Goal: Use online tool/utility: Utilize a website feature to perform a specific function

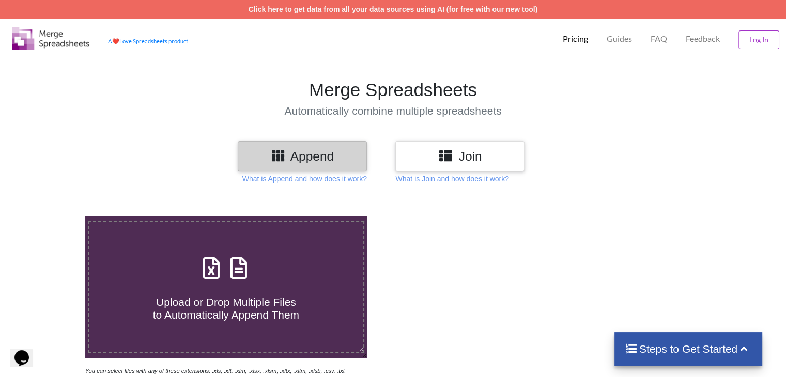
click at [480, 163] on h3 "Join" at bounding box center [460, 156] width 114 height 15
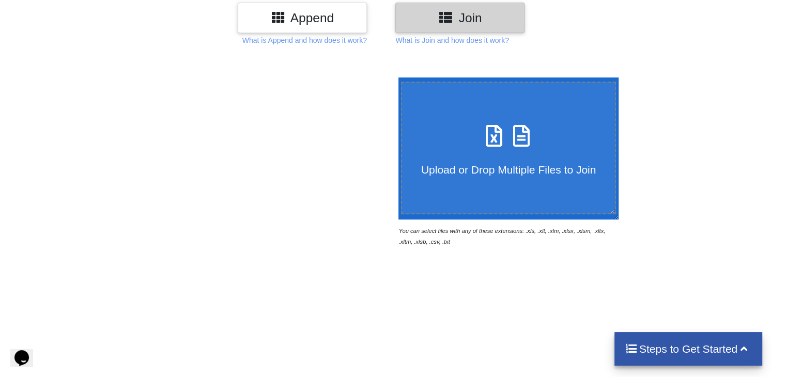
scroll to position [155, 0]
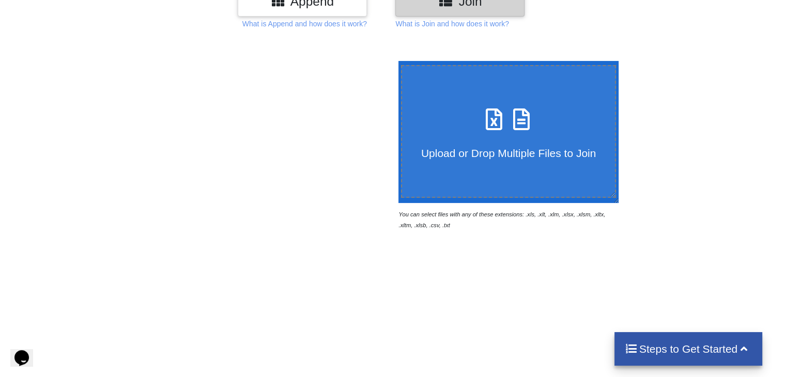
click at [509, 104] on icon at bounding box center [522, 114] width 26 height 22
click at [396, 61] on input "Upload or Drop Multiple Files to Join" at bounding box center [396, 61] width 0 height 0
click at [491, 115] on icon at bounding box center [494, 114] width 26 height 22
click at [396, 61] on input "Upload or Drop Multiple Files to Join" at bounding box center [396, 61] width 0 height 0
type input "C:\fakepath\PVR INOX.xlsx"
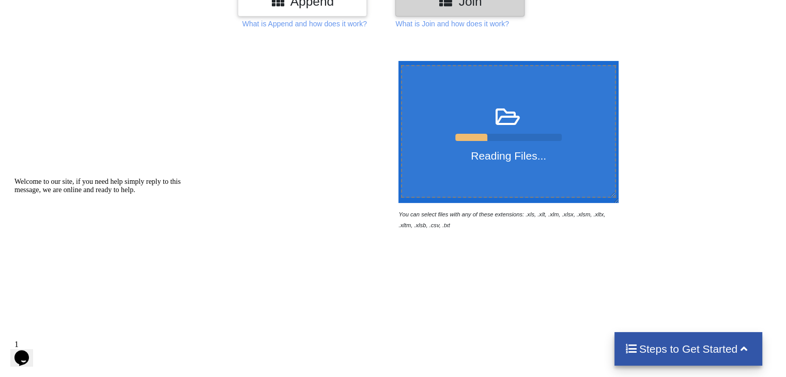
click at [480, 135] on div at bounding box center [471, 140] width 32 height 13
click at [396, 61] on input "Reading Files..." at bounding box center [396, 61] width 0 height 0
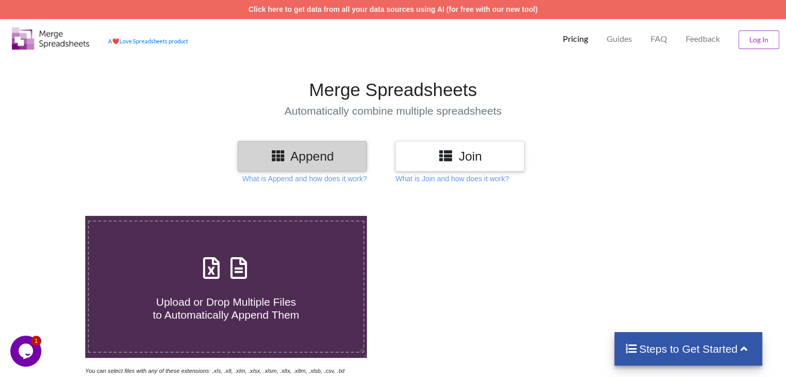
click at [469, 165] on div "Join" at bounding box center [459, 156] width 129 height 30
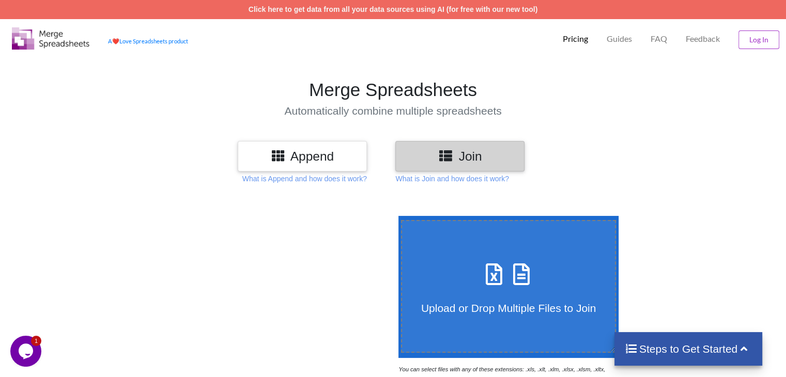
click at [541, 283] on div "Upload or Drop Multiple Files to Join" at bounding box center [508, 286] width 213 height 56
click at [396, 216] on input "Upload or Drop Multiple Files to Join" at bounding box center [396, 216] width 0 height 0
type input "C:\fakepath\INOX PVR DCF.xlsx"
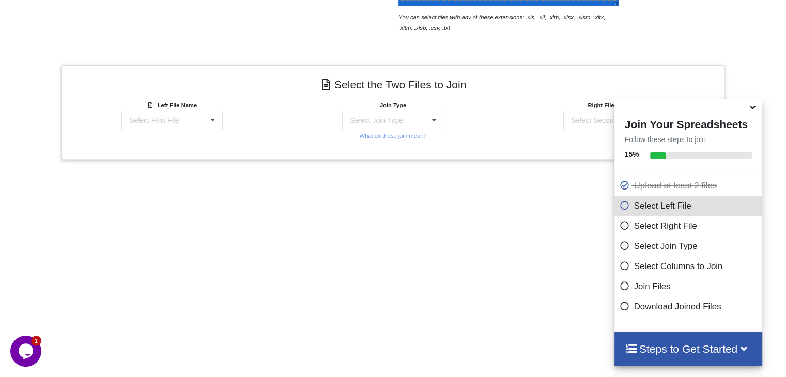
scroll to position [358, 0]
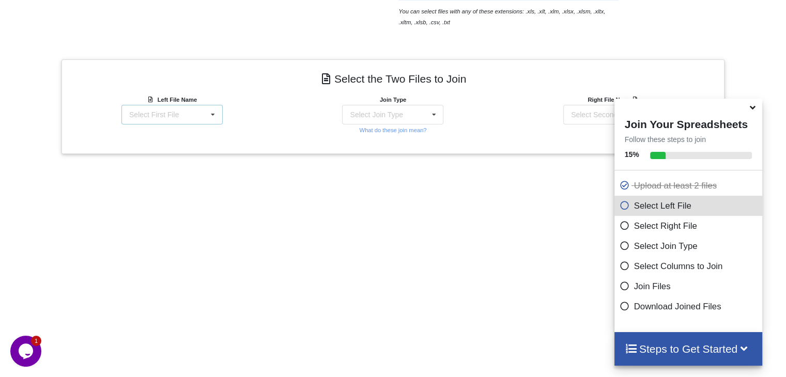
click at [200, 119] on div "Select First File INOX PVR DCF.xlsx : DCF PVR INOX.xlsx : Data Sheet" at bounding box center [171, 115] width 101 height 20
click at [203, 140] on div "INOX PVR DCF.xlsx : DCF" at bounding box center [172, 140] width 107 height 19
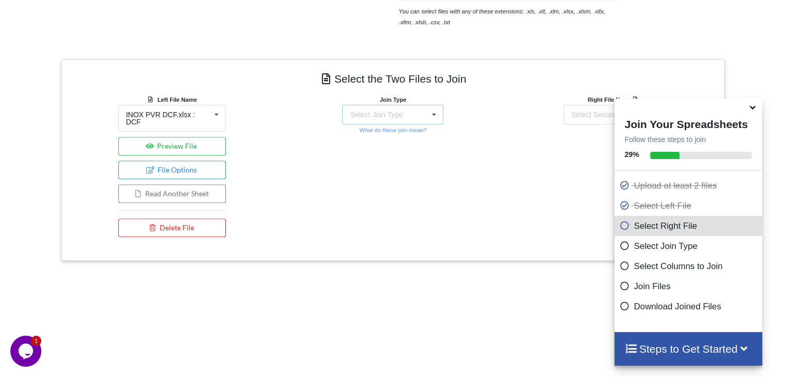
click at [418, 118] on div "Select Join Type INNER JOIN LEFT JOIN RIGHT JOIN FULL JOIN" at bounding box center [392, 115] width 101 height 20
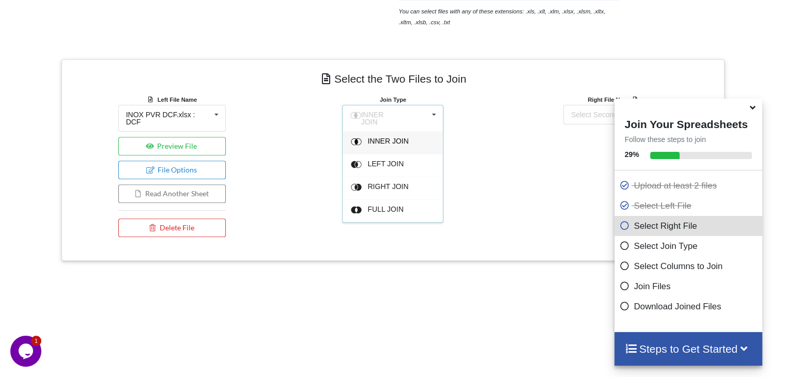
click at [289, 168] on div "Join Type INNER JOIN INNER JOIN LEFT JOIN RIGHT JOIN FULL JOIN What do these jo…" at bounding box center [393, 168] width 221 height 148
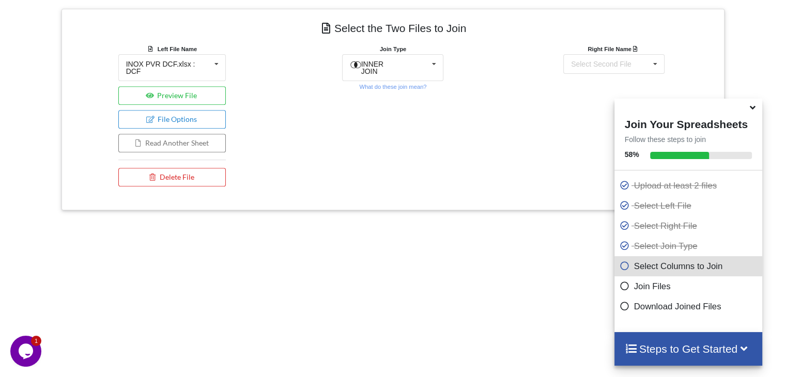
scroll to position [410, 0]
click at [621, 68] on div "Select Second File INOX PVR DCF.xlsx : DCF PVR INOX.xlsx : Data Sheet" at bounding box center [613, 63] width 101 height 20
click at [599, 104] on span "PVR INOX.xlsx : Data Sheet" at bounding box center [604, 112] width 70 height 16
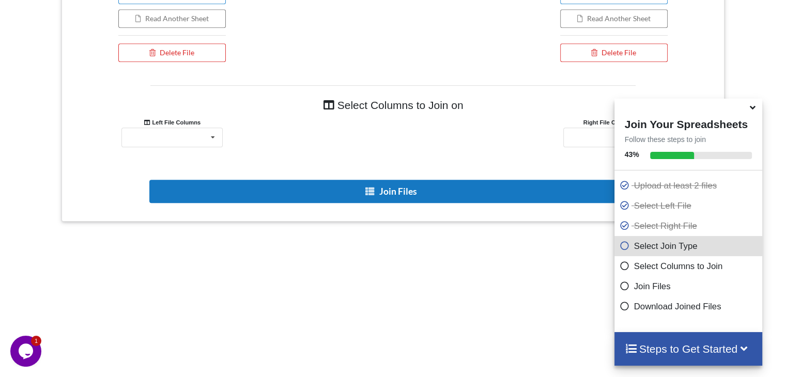
scroll to position [587, 0]
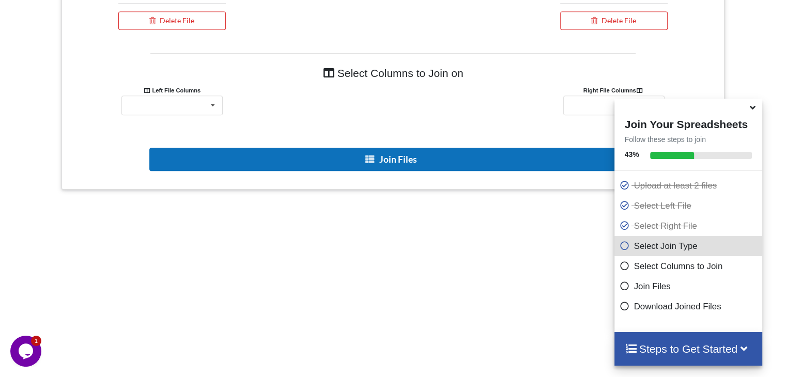
click at [401, 153] on button "Join Files" at bounding box center [391, 159] width 485 height 23
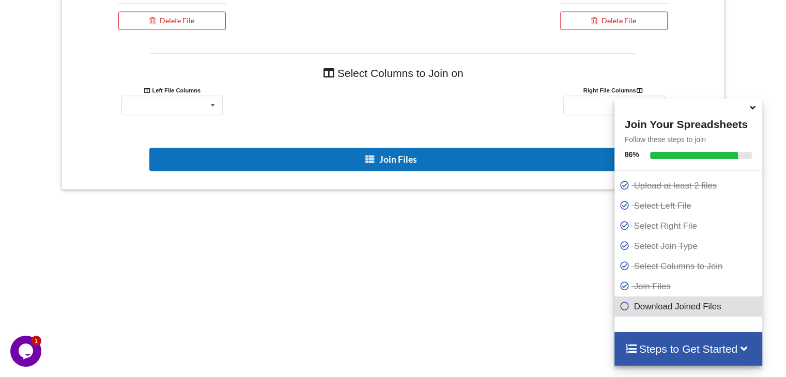
click at [396, 156] on button "Join Files" at bounding box center [391, 159] width 485 height 23
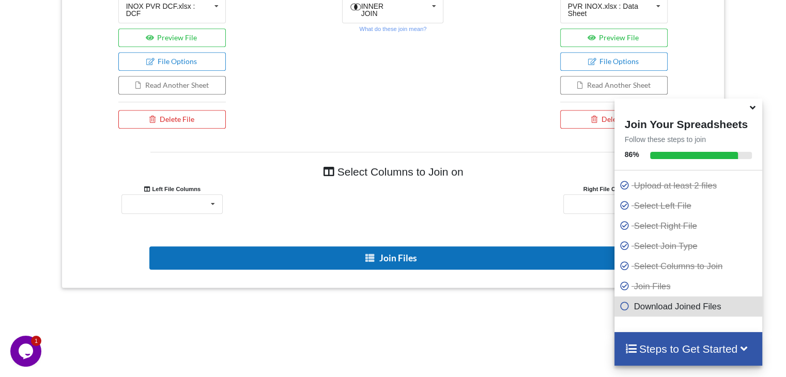
scroll to position [483, 0]
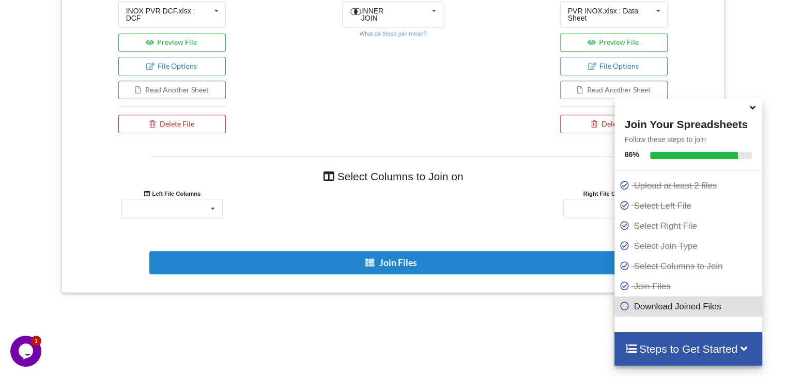
click at [669, 309] on p "Download Joined Files" at bounding box center [690, 306] width 141 height 13
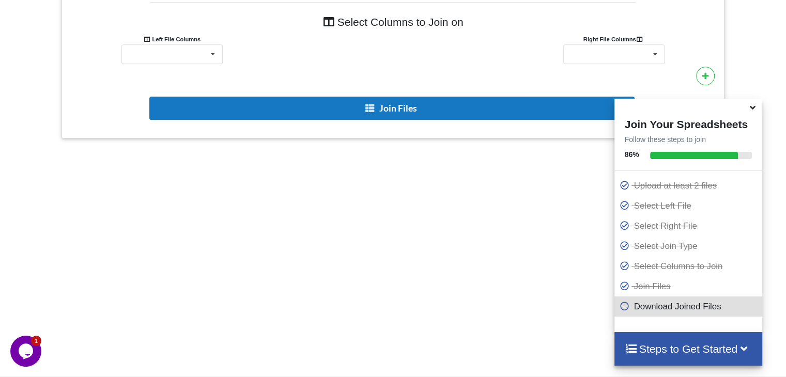
scroll to position [638, 0]
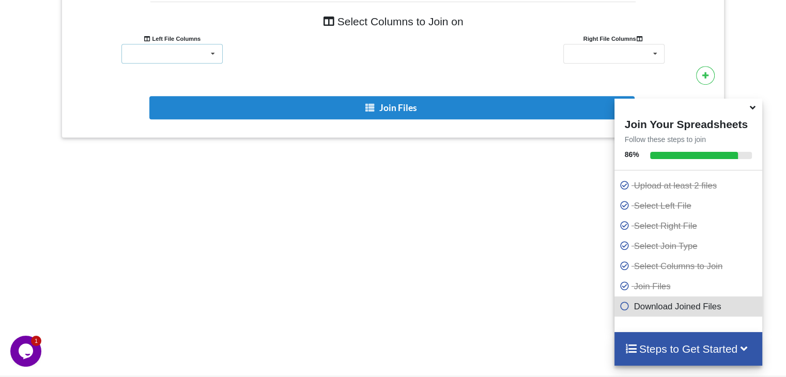
click at [212, 50] on icon at bounding box center [213, 53] width 16 height 19
click at [190, 54] on div at bounding box center [171, 54] width 101 height 20
click at [214, 55] on icon at bounding box center [213, 53] width 16 height 19
click at [161, 49] on div at bounding box center [171, 54] width 101 height 20
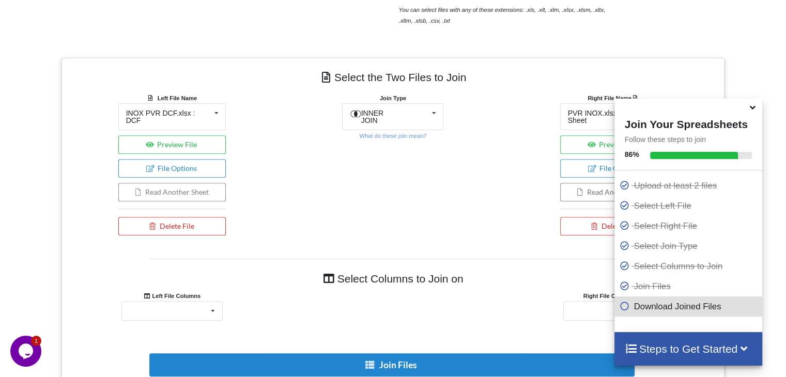
scroll to position [358, 0]
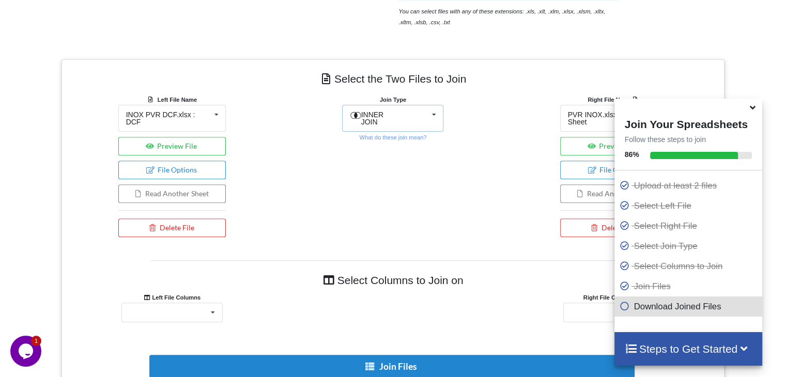
click at [434, 116] on icon at bounding box center [434, 114] width 16 height 19
click at [401, 139] on span "INNER JOIN" at bounding box center [388, 141] width 41 height 8
click at [428, 110] on icon at bounding box center [434, 114] width 16 height 19
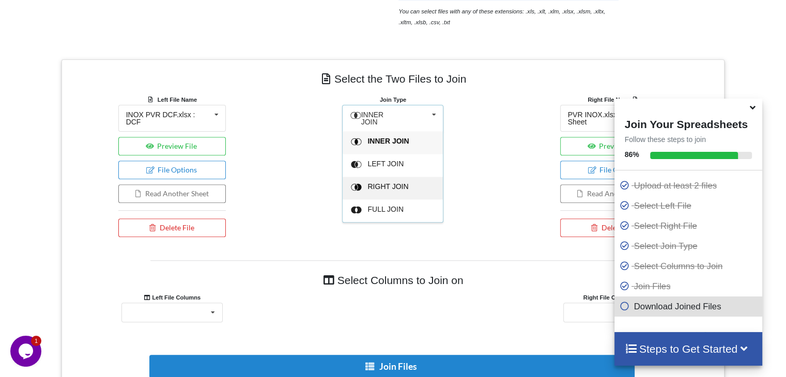
click at [400, 182] on span "RIGHT JOIN" at bounding box center [388, 186] width 41 height 8
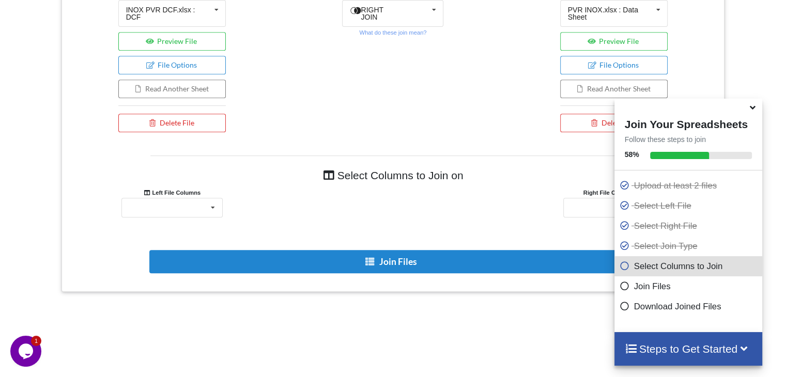
scroll to position [638, 0]
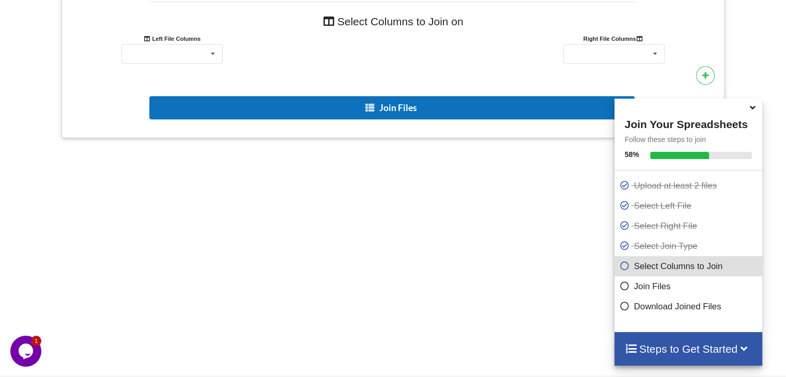
click at [385, 106] on button "Join Files" at bounding box center [391, 107] width 485 height 23
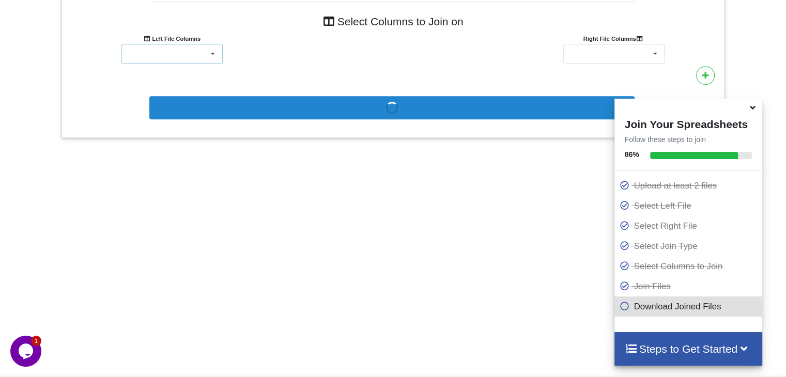
click at [205, 53] on icon at bounding box center [213, 53] width 16 height 19
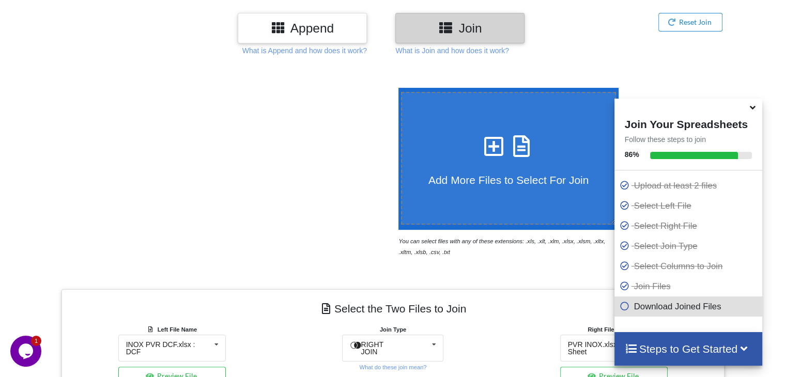
scroll to position [0, 0]
